Goal: Find specific page/section: Find specific page/section

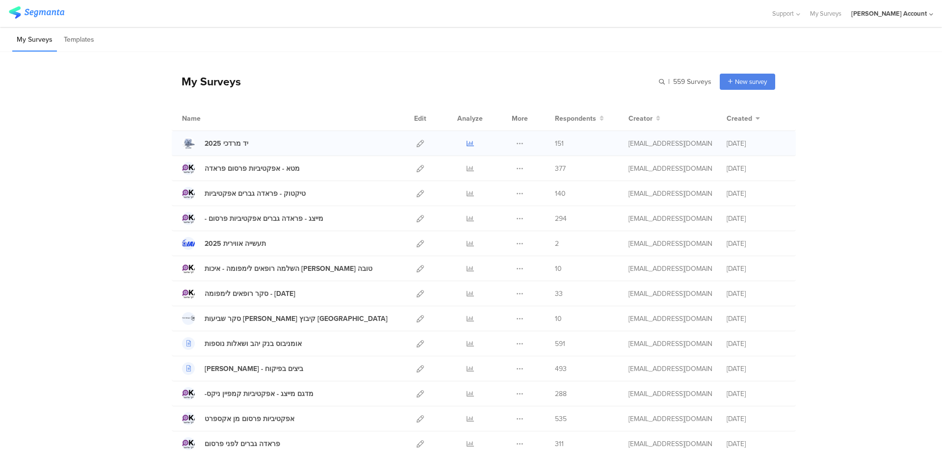
click at [467, 142] on icon at bounding box center [470, 143] width 7 height 7
click at [467, 290] on icon at bounding box center [470, 293] width 7 height 7
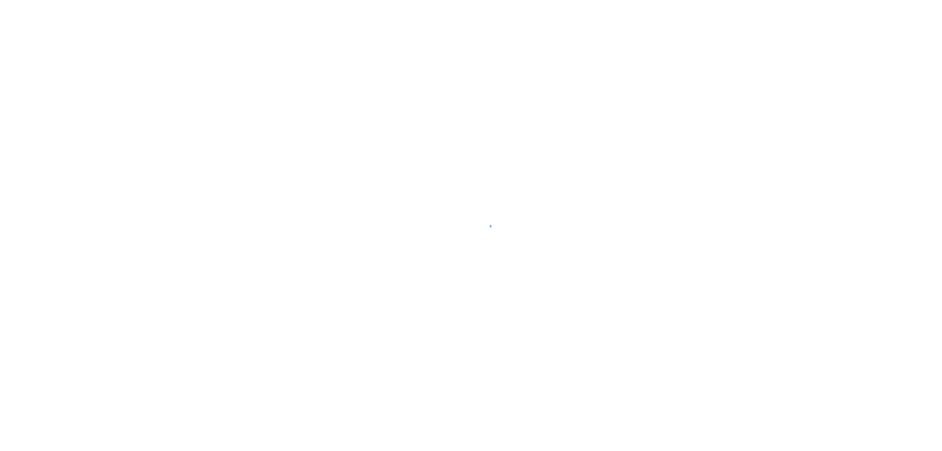
drag, startPoint x: 684, startPoint y: 271, endPoint x: 683, endPoint y: 426, distance: 154.5
click at [684, 406] on div at bounding box center [471, 225] width 942 height 451
